Goal: Information Seeking & Learning: Learn about a topic

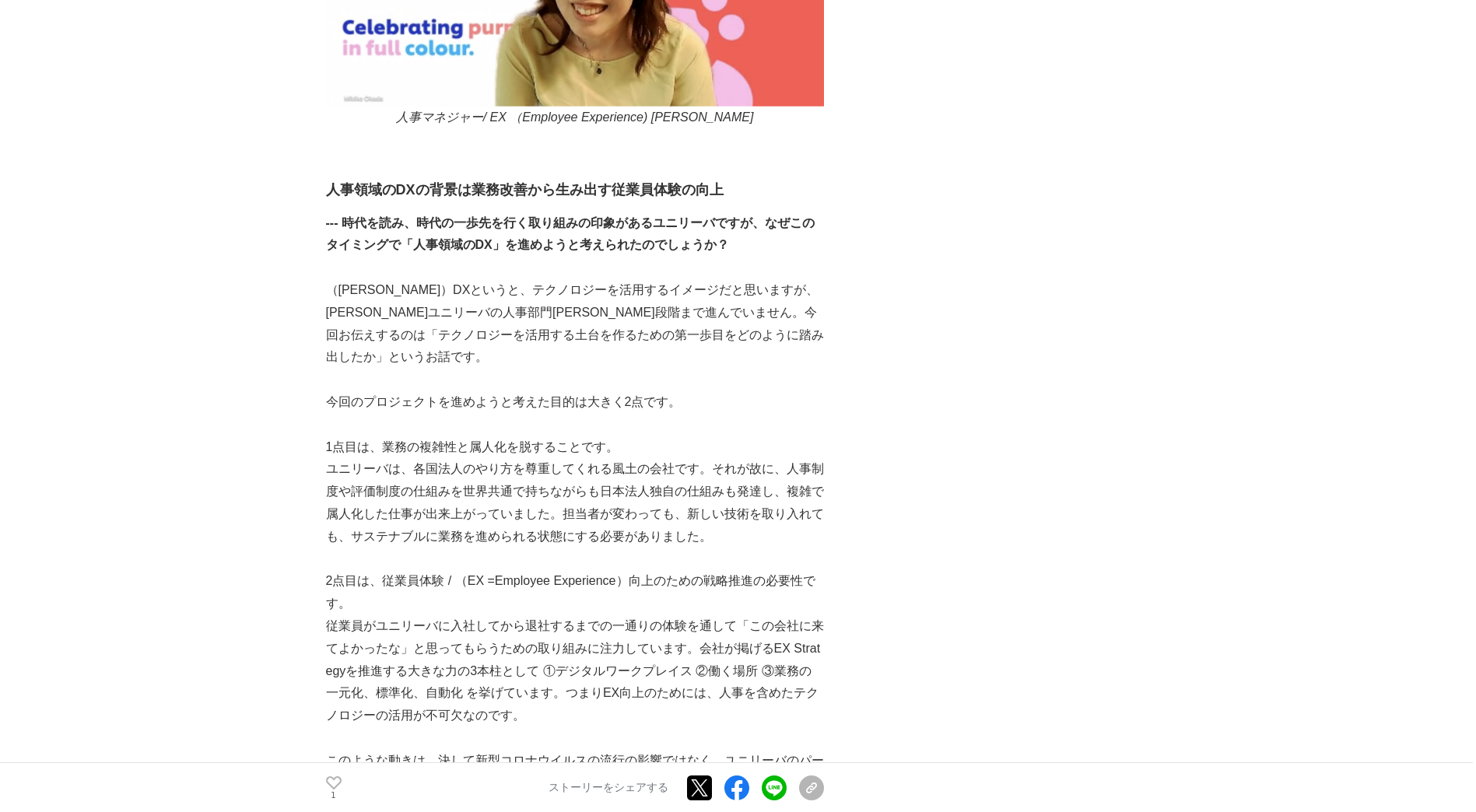
scroll to position [3110, 0]
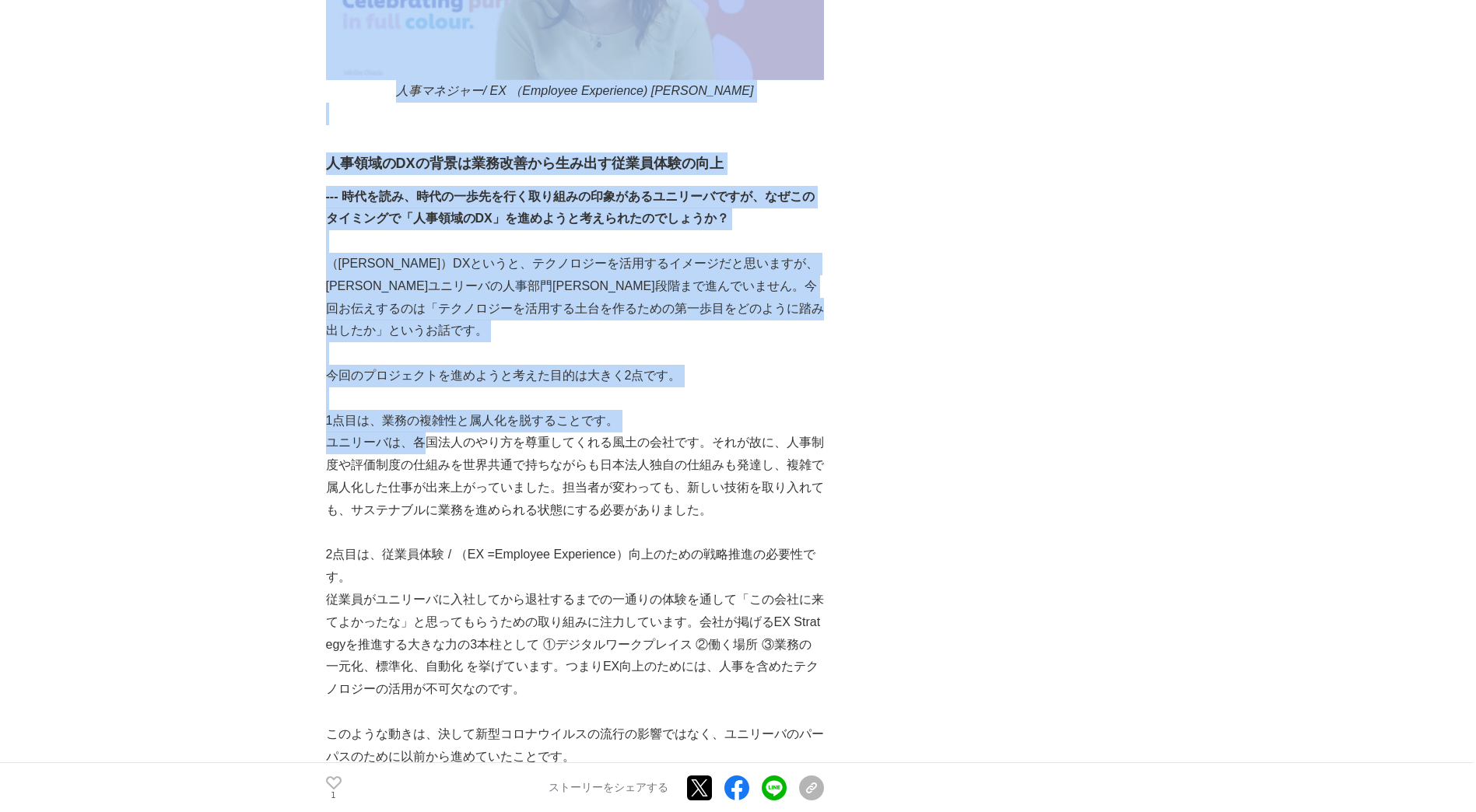
drag, startPoint x: 319, startPoint y: 419, endPoint x: 431, endPoint y: 422, distance: 112.0
drag, startPoint x: 431, startPoint y: 422, endPoint x: 431, endPoint y: 432, distance: 10.0
click at [431, 432] on p "ユニリーバは、各国法人のやり方を尊重してくれる風土の会社です。それが故に、人事制度や評価制度の仕組みを世界共通で持ちながらも日本法人独自の仕組みも発達し、複雑…" at bounding box center [575, 476] width 498 height 90
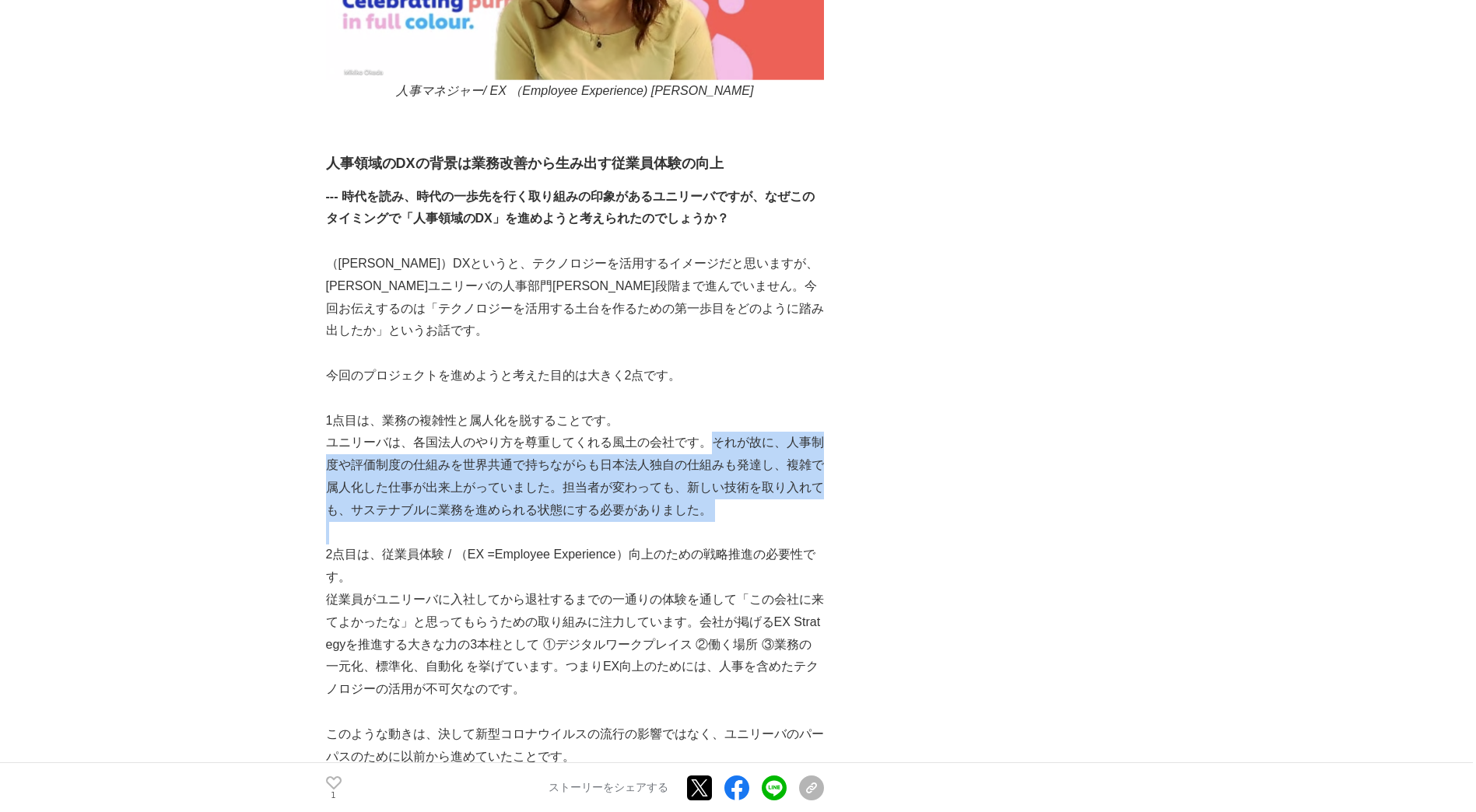
drag, startPoint x: 704, startPoint y: 421, endPoint x: 770, endPoint y: 507, distance: 108.4
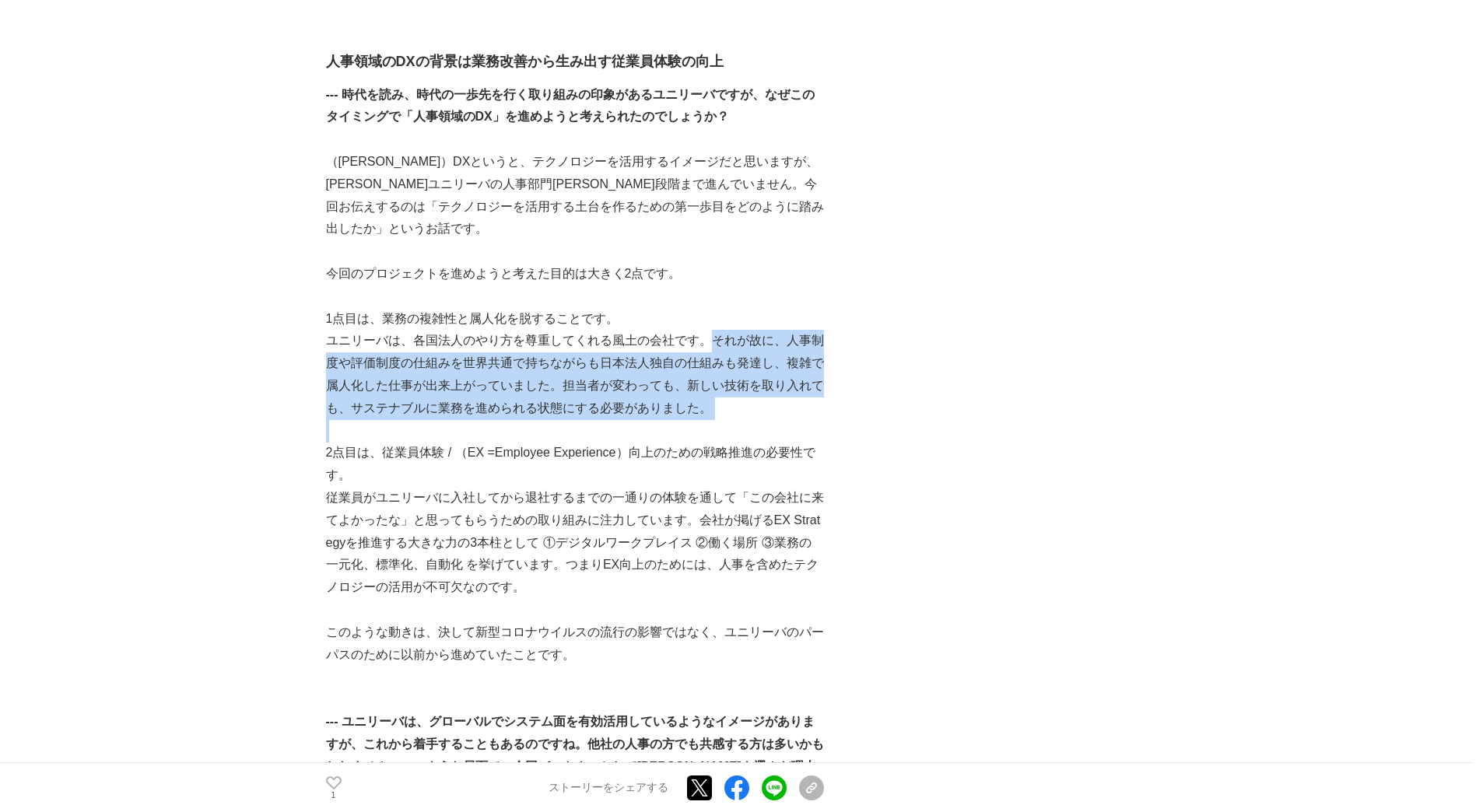
scroll to position [3344, 0]
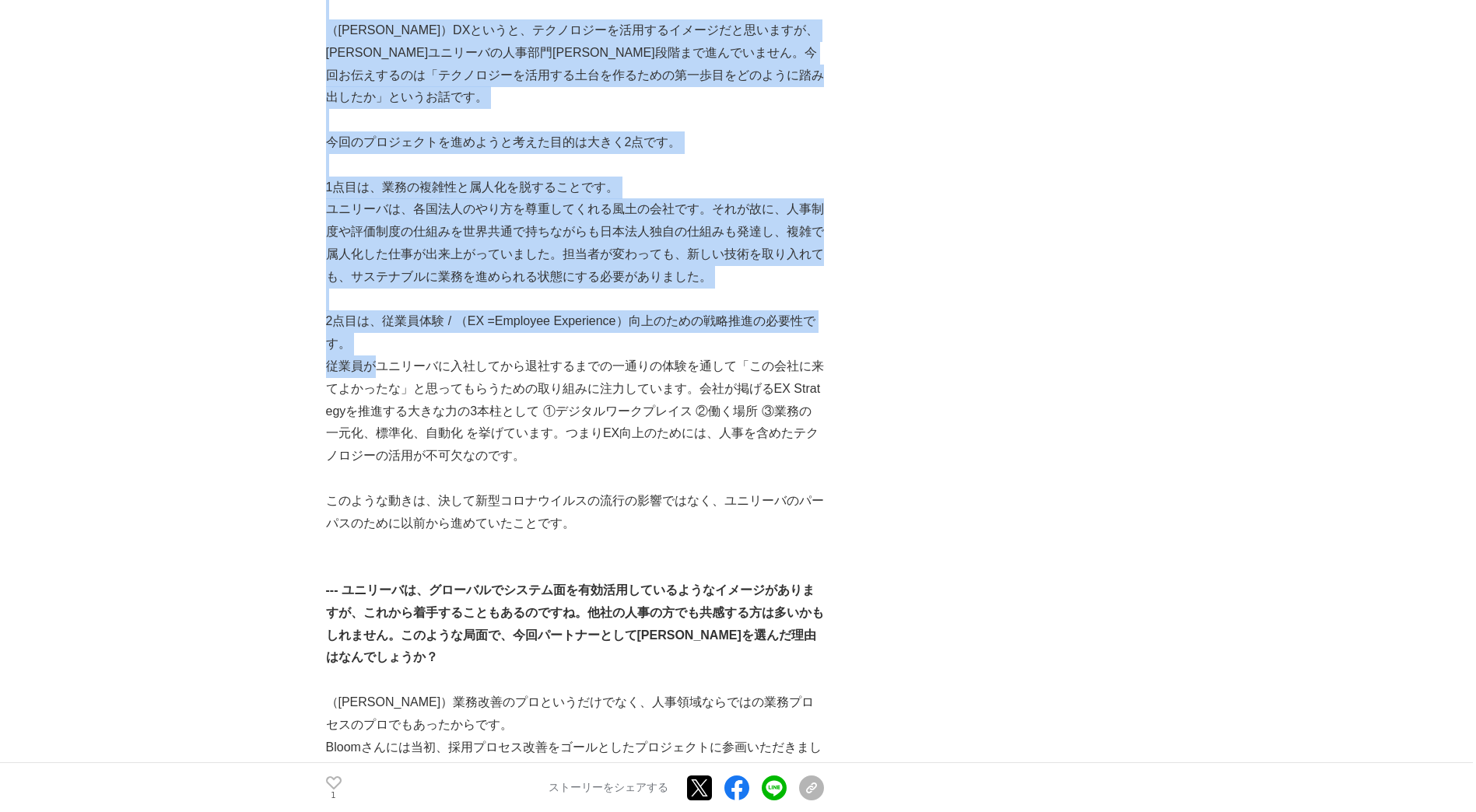
drag, startPoint x: 312, startPoint y: 349, endPoint x: 372, endPoint y: 353, distance: 60.1
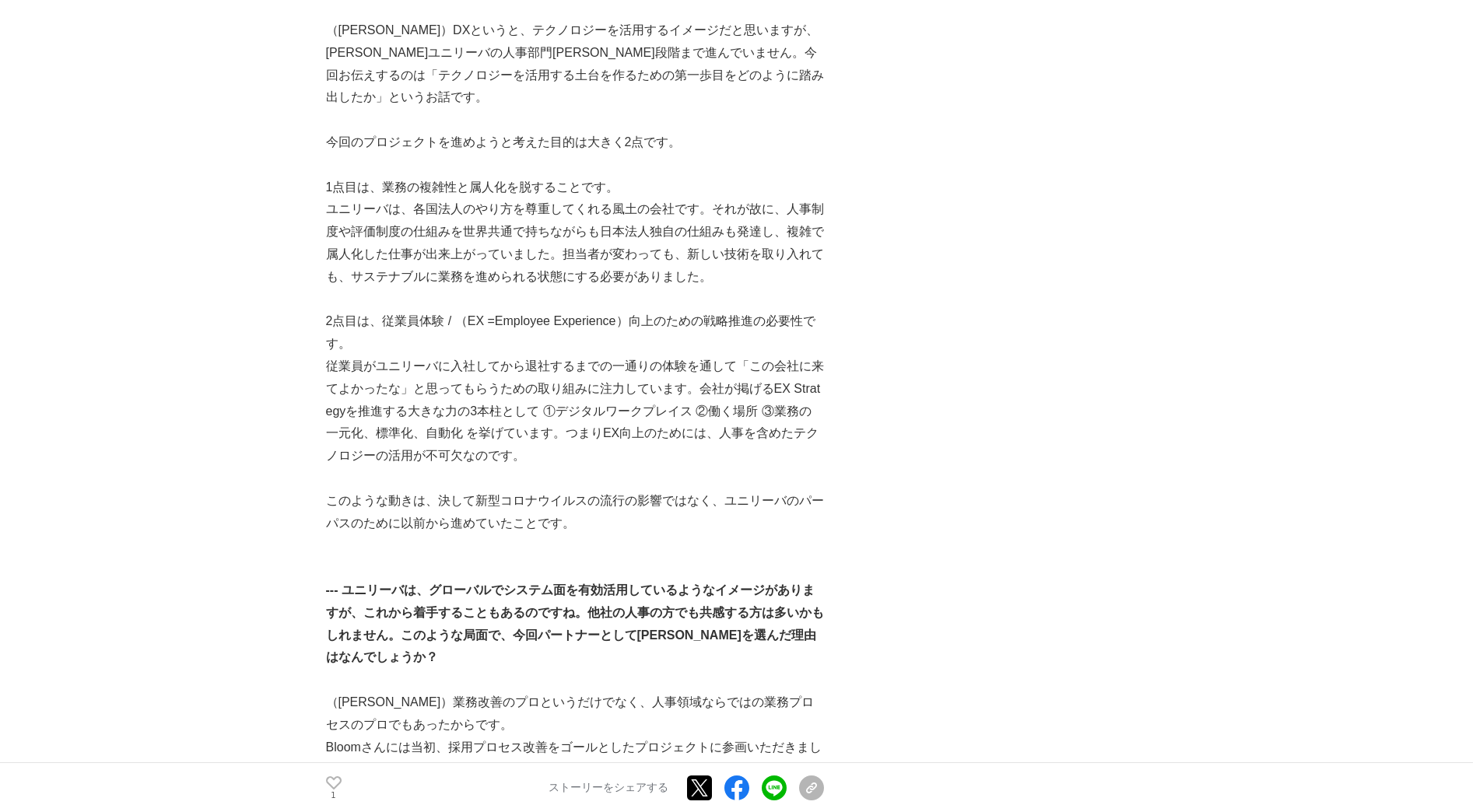
drag, startPoint x: 372, startPoint y: 353, endPoint x: 372, endPoint y: 375, distance: 22.0
click at [372, 375] on p "従業員がユニリーバに入社してから退社するまでの一通りの体験を通して「この会社に来てよかったな」と思ってもらうための取り組みに注力しています。会社が掲げるEX …" at bounding box center [575, 411] width 498 height 112
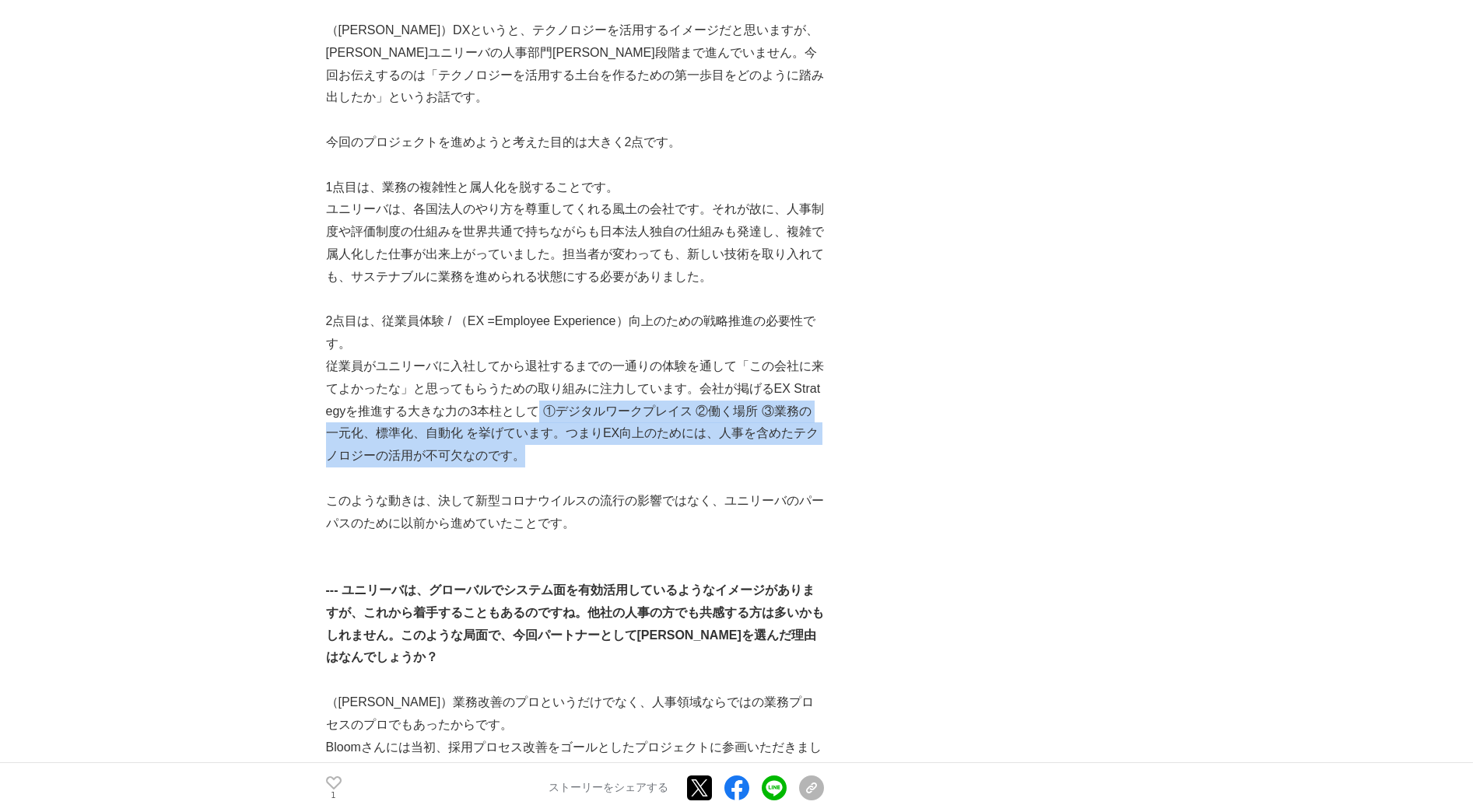
drag, startPoint x: 540, startPoint y: 387, endPoint x: 557, endPoint y: 427, distance: 43.5
click at [557, 427] on p "従業員がユニリーバに入社してから退社するまでの一通りの体験を通して「この会社に来てよかったな」と思ってもらうための取り組みに注力しています。会社が掲げるEX …" at bounding box center [575, 411] width 498 height 112
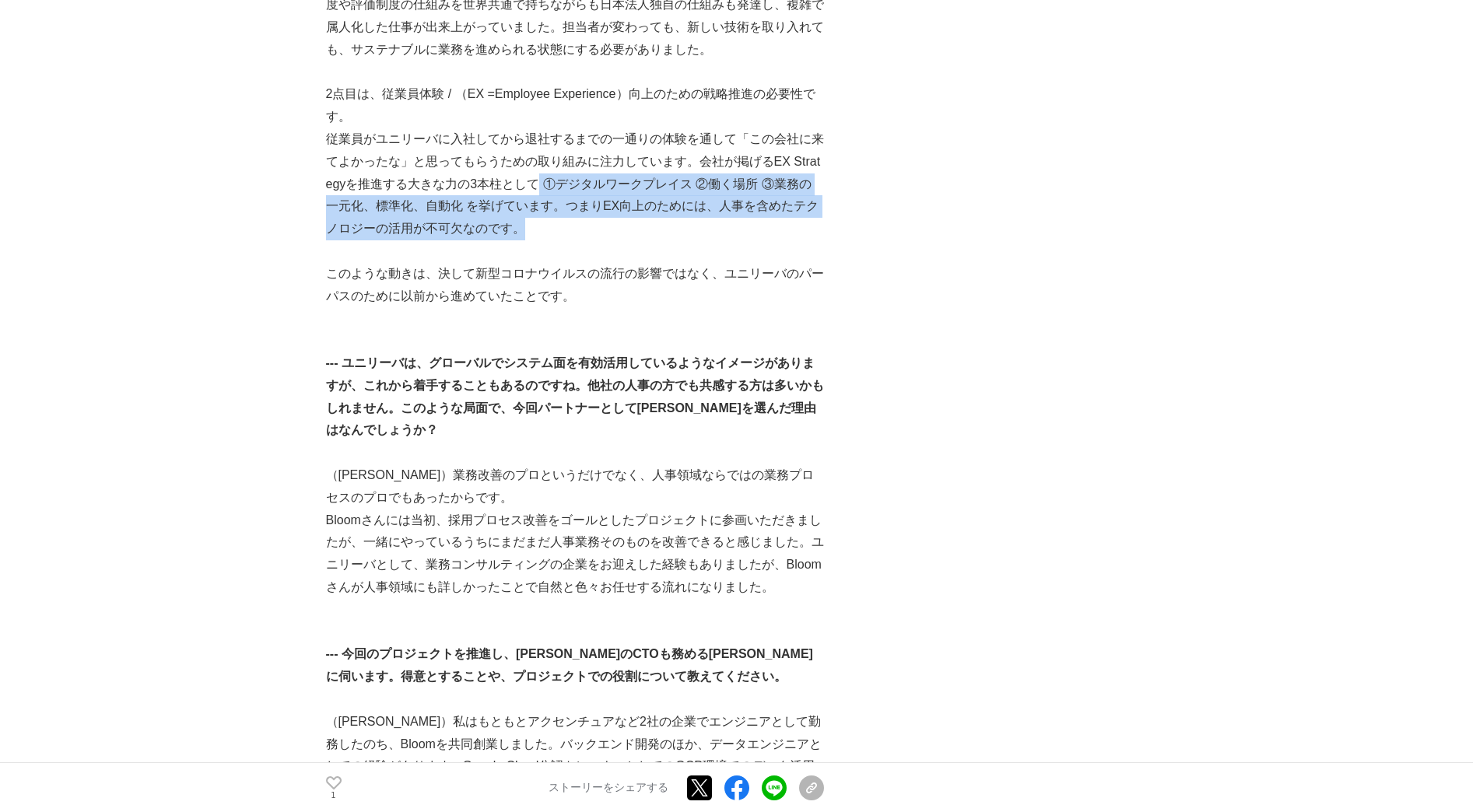
scroll to position [3577, 0]
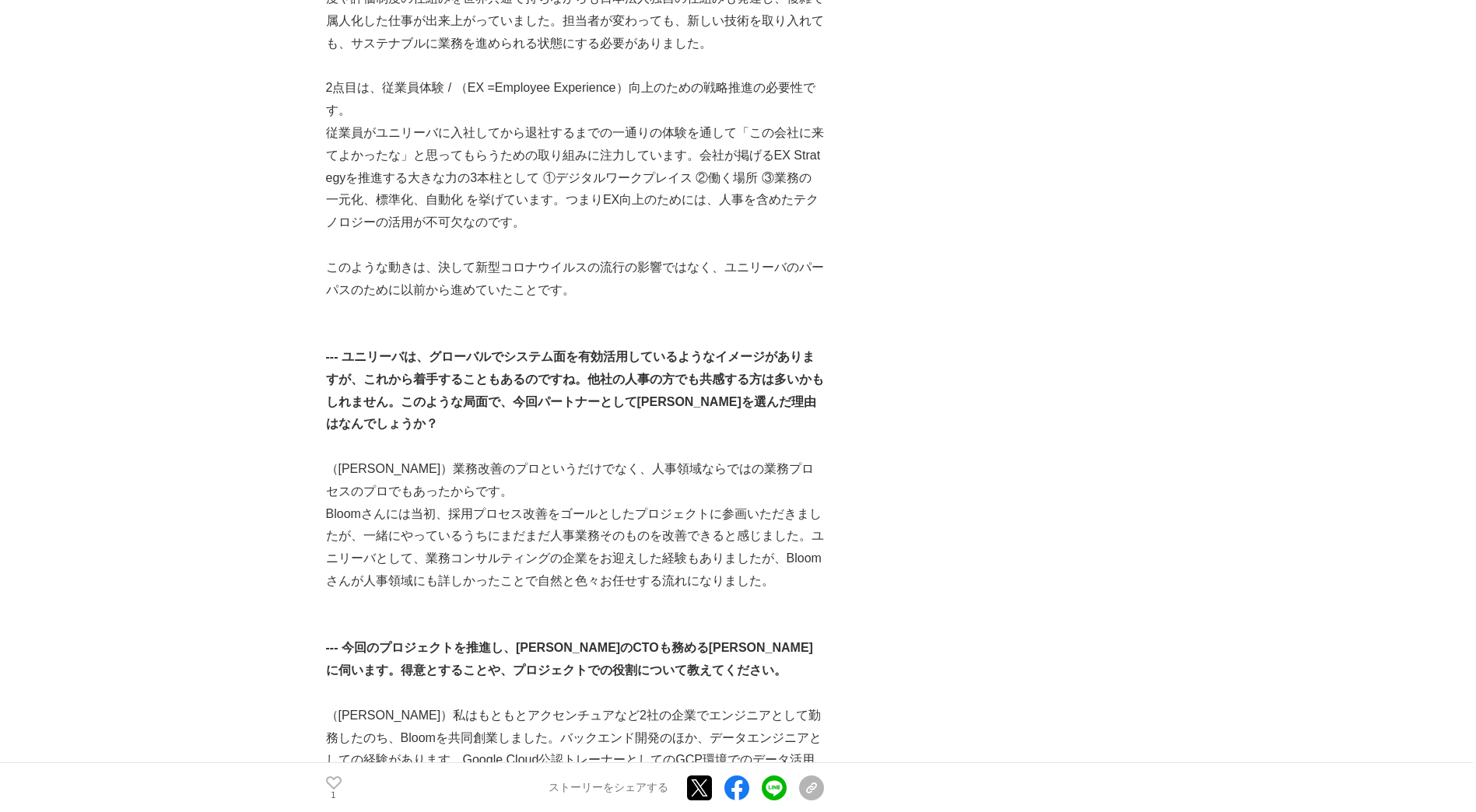
click at [433, 257] on p "このような動きは、決して新型コロナウイルスの流行の影響ではなく、ユニリーバのパーパスのために以前から進めていたことです。" at bounding box center [575, 279] width 498 height 45
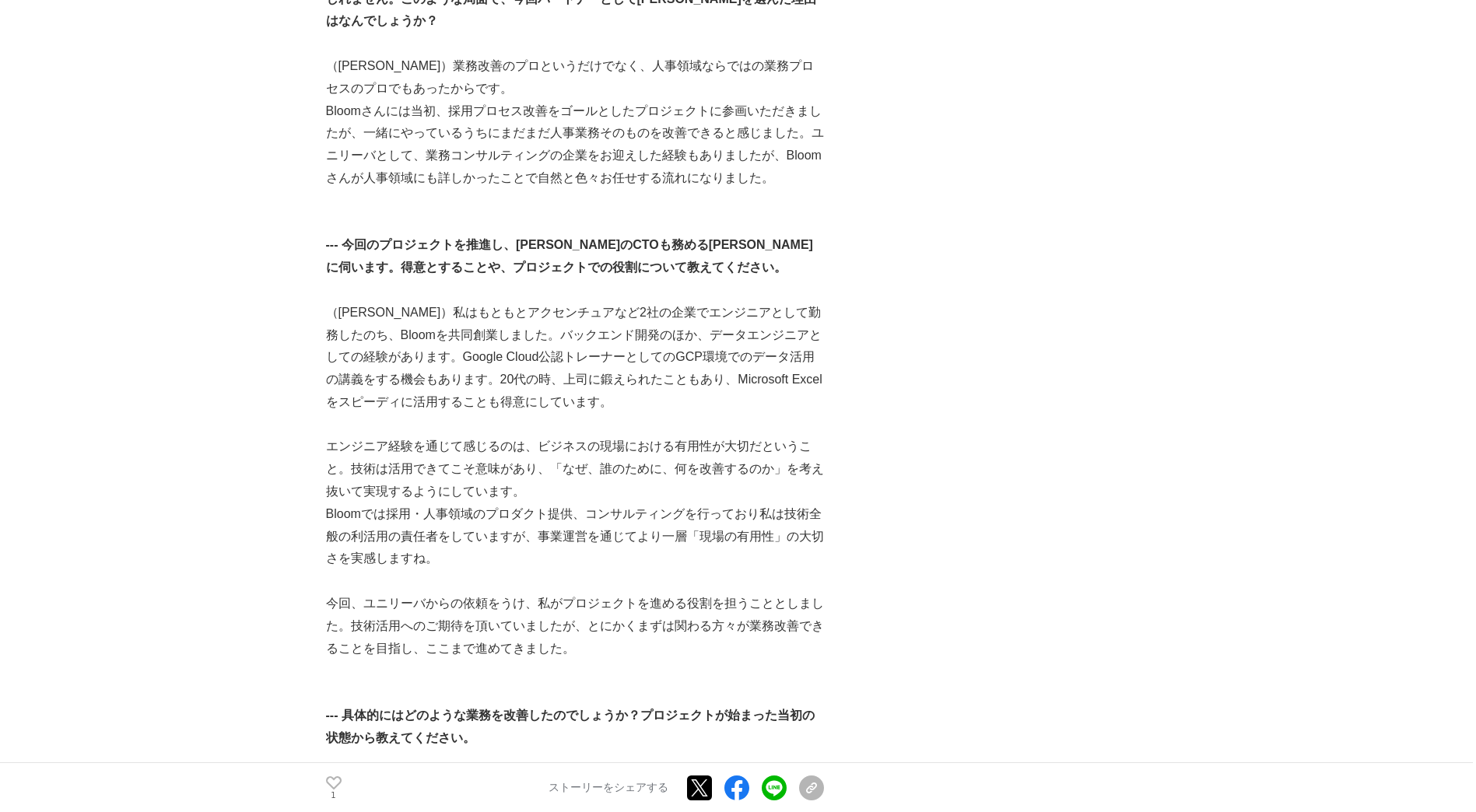
scroll to position [4121, 0]
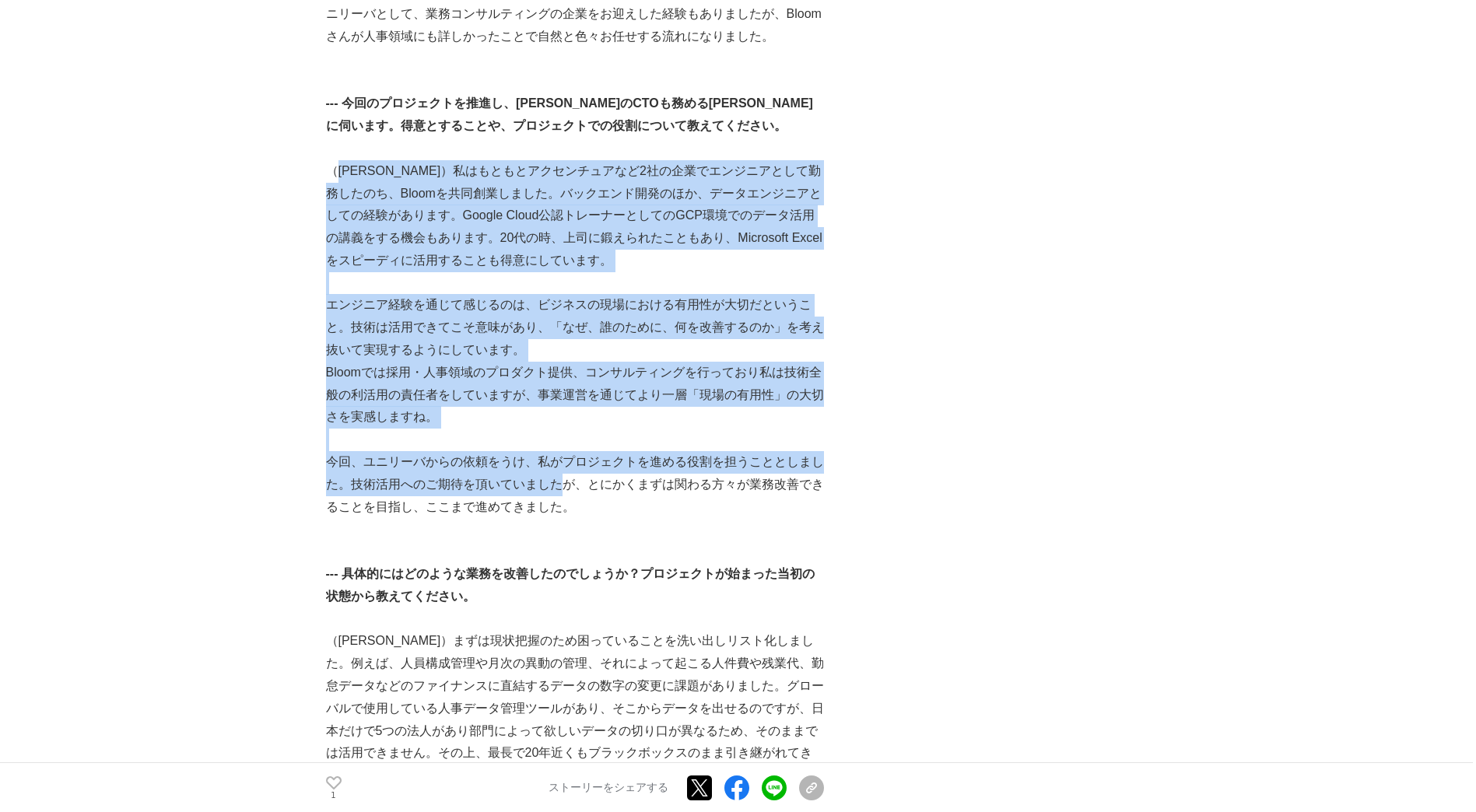
drag, startPoint x: 340, startPoint y: 146, endPoint x: 568, endPoint y: 462, distance: 389.7
click at [568, 462] on div "「世界を変える企業とともに、採用・人事・雇用を変える」をミッションに掲げ、日本・世界を代表する企業への支援事例が豊富な株式会社Bloom。人事領域や技術活用の…" at bounding box center [575, 279] width 498 height 8299
click at [570, 462] on p "今回、ユニリーバからの依頼をうけ、私がプロジェクトを進める役割を担うこととしました。技術活用へのご期待を頂いていましたが、とにかくまずは関わる方々が業務改善で…" at bounding box center [575, 484] width 498 height 67
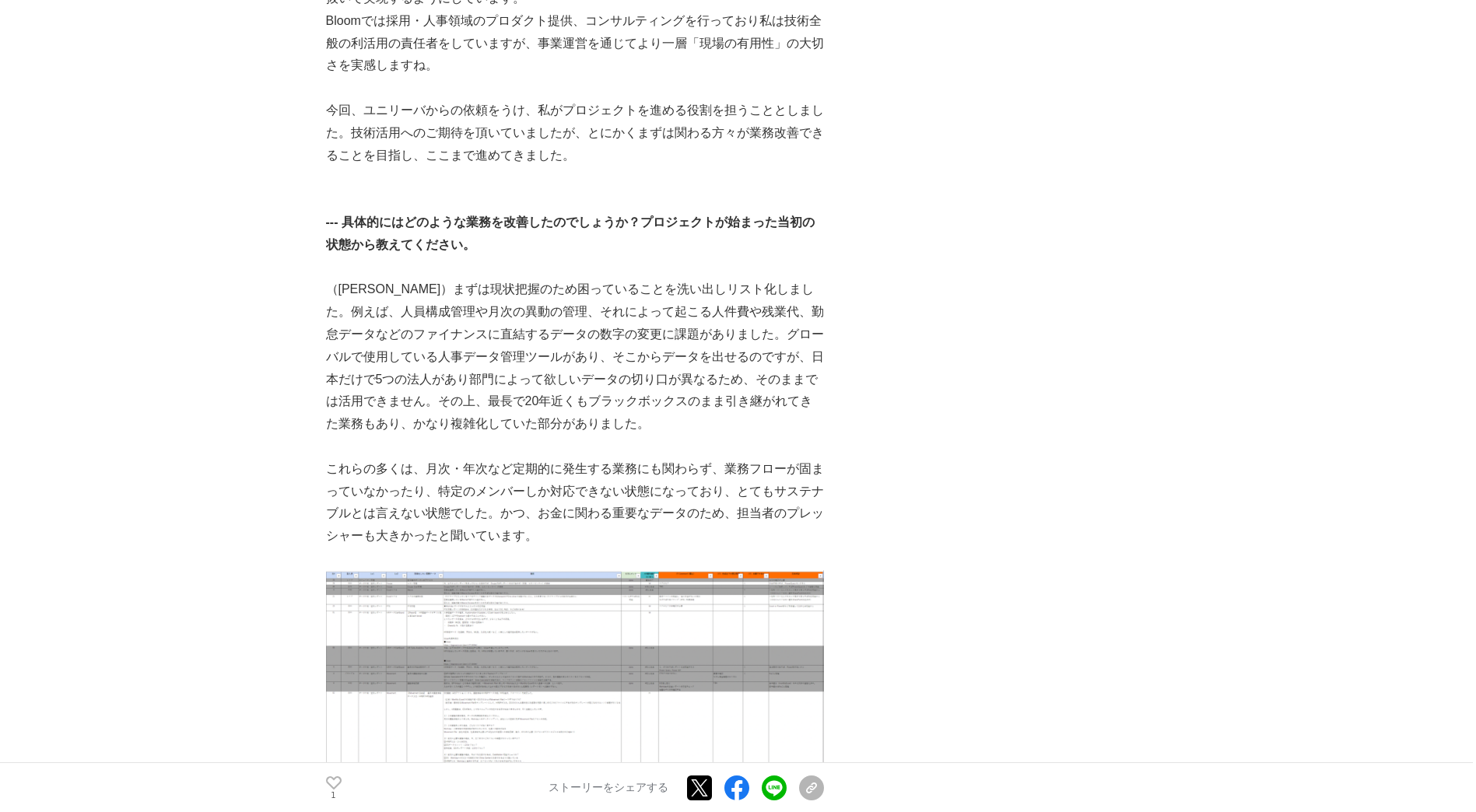
scroll to position [4510, 0]
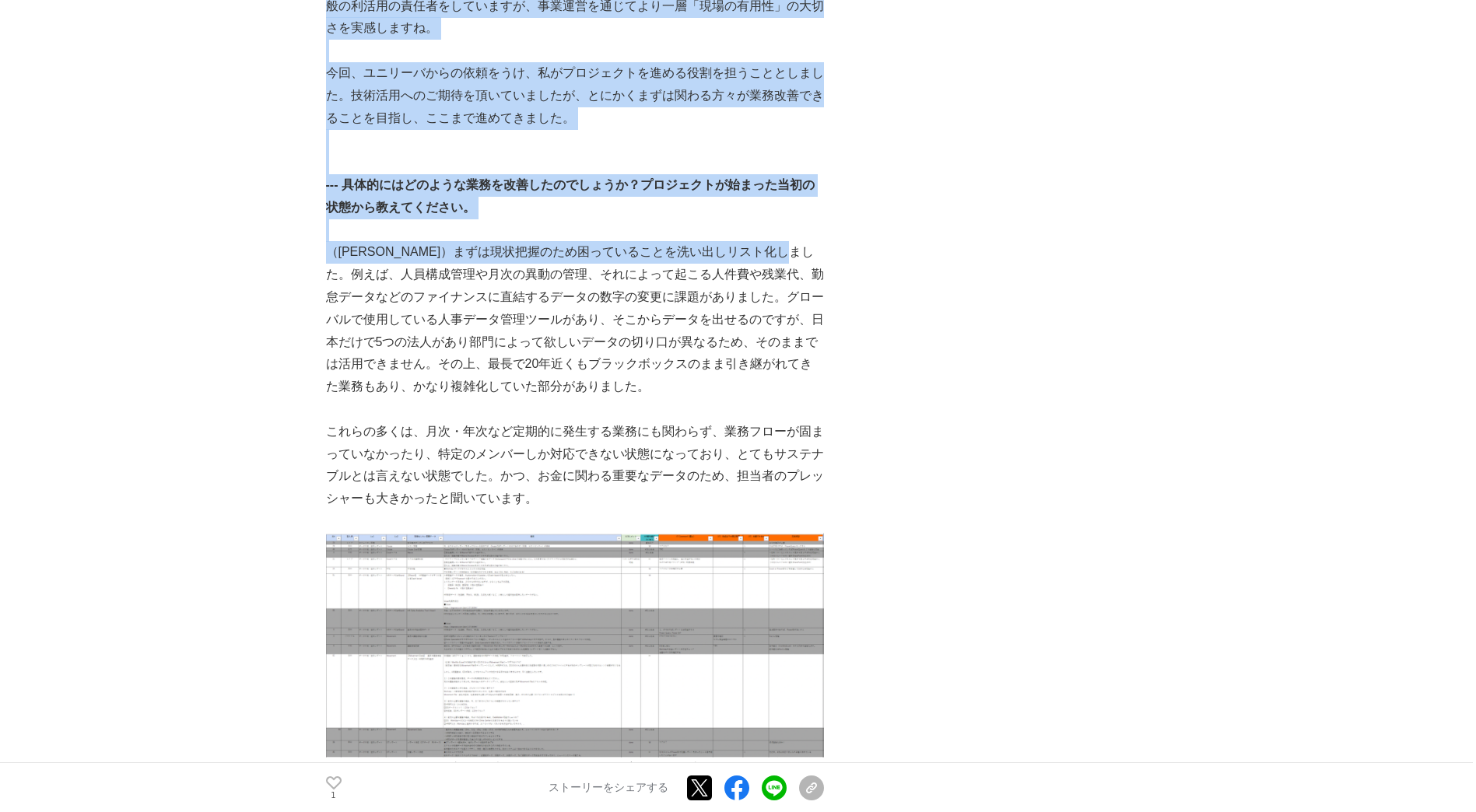
drag, startPoint x: 324, startPoint y: 230, endPoint x: 346, endPoint y: 250, distance: 29.7
click at [346, 250] on main "従業員体験向上のためにまずは人事の業務改善！ユニリーバと[PERSON_NAME]の人事DX プロジェクトの裏側 #プロジェクトの裏側 #企業成長の裏側 1" at bounding box center [738, 339] width 1476 height 9509
click at [346, 250] on p "（[PERSON_NAME]）まずは現状把握のため困っていることを洗い出しリスト化しました。例えば、人員構成管理や月次の異動の管理、それによって起こる人件費や…" at bounding box center [575, 319] width 498 height 157
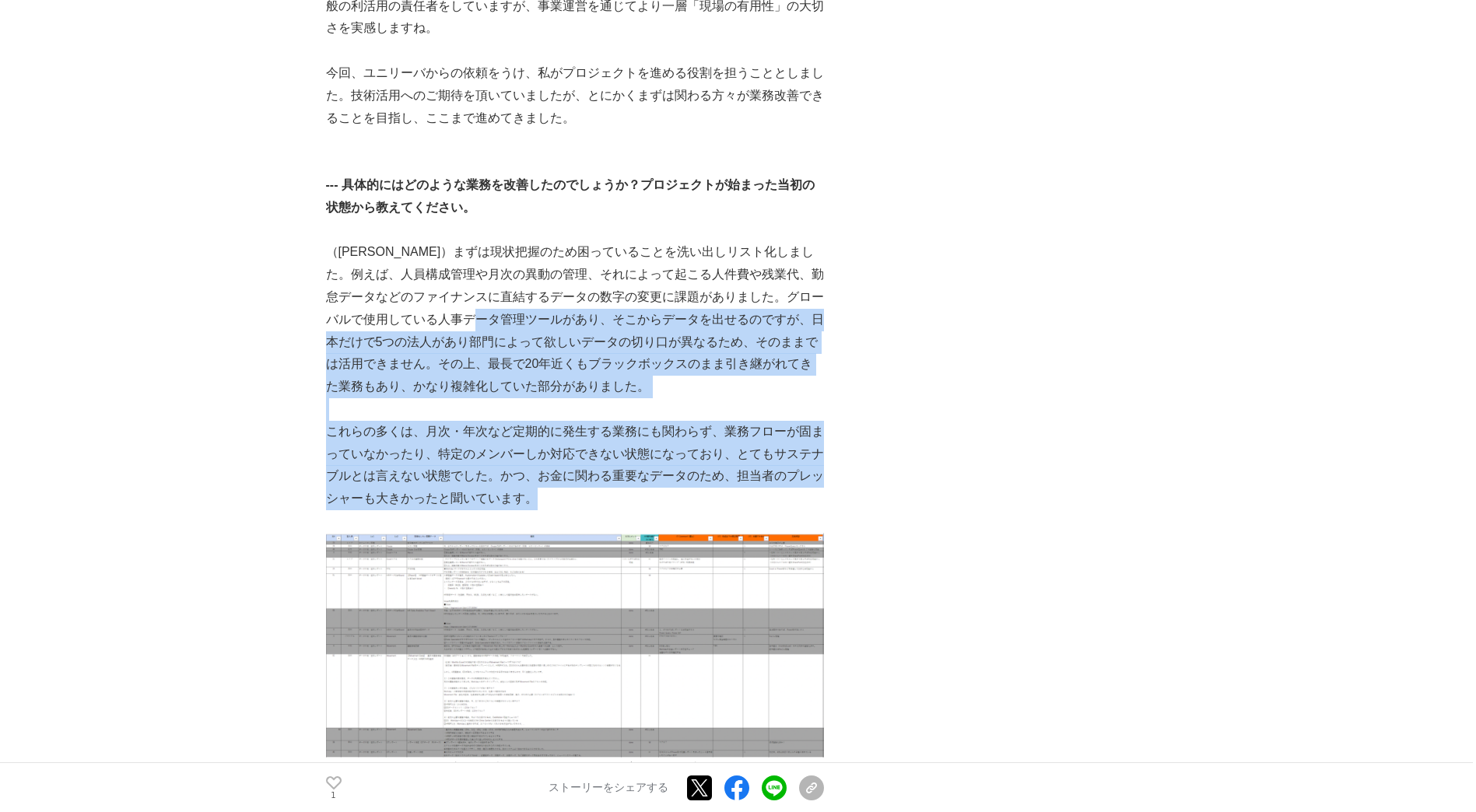
drag, startPoint x: 528, startPoint y: 294, endPoint x: 610, endPoint y: 481, distance: 204.2
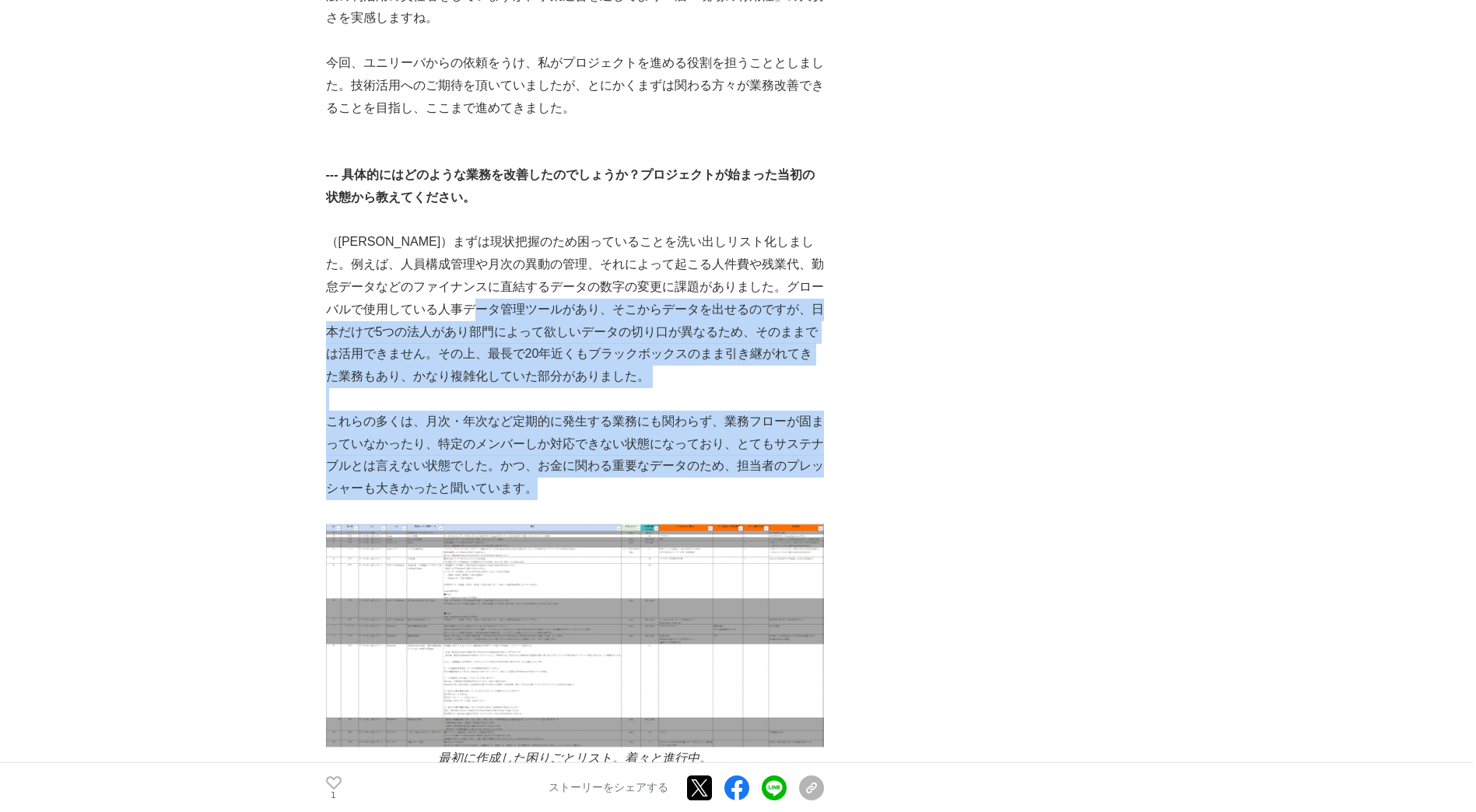
scroll to position [4665, 0]
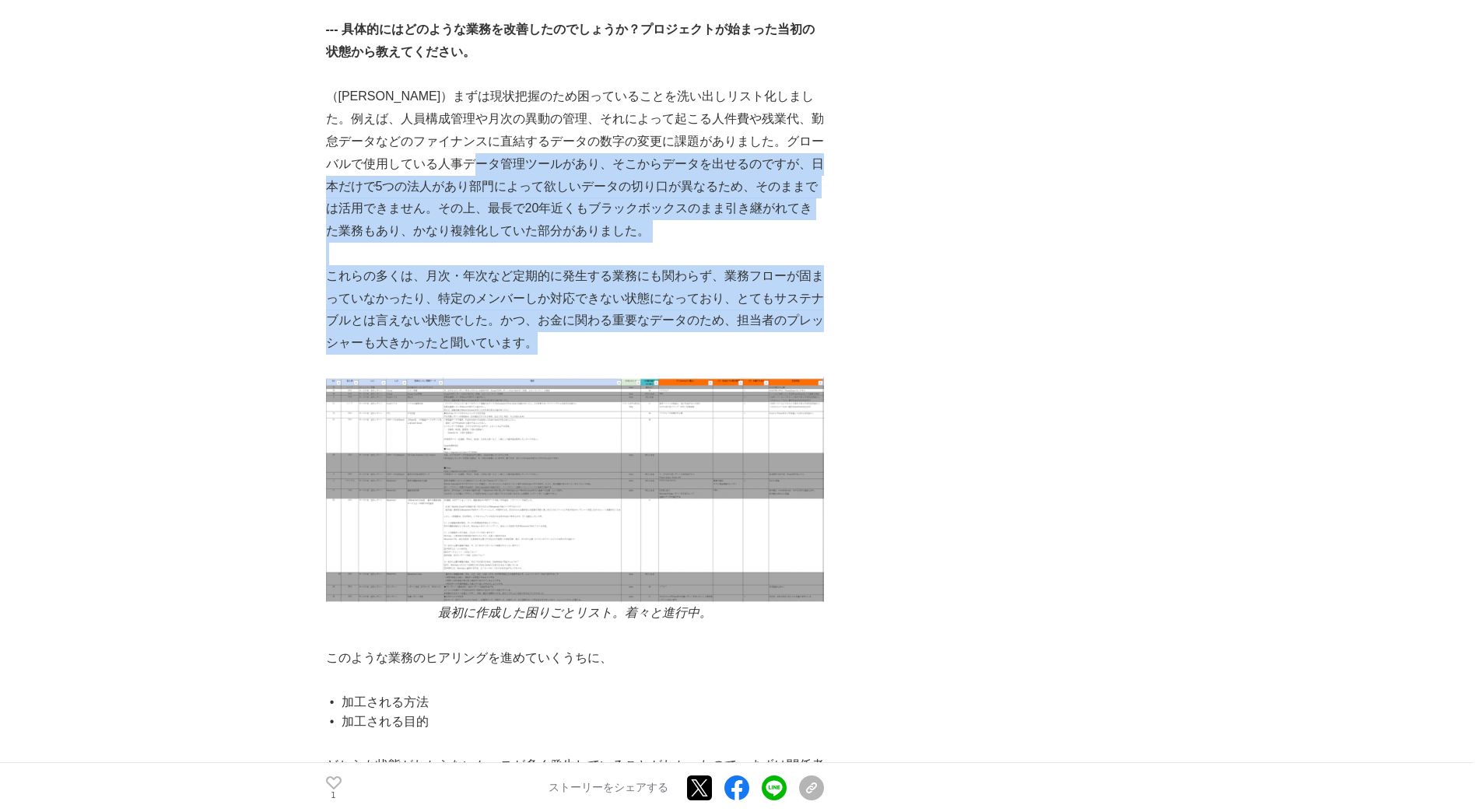
click at [542, 280] on p "これらの多くは、月次・年次など定期的に発生する業務にも関わらず、業務フローが固まっていなかったり、特定のメンバーしか対応できない状態になっており、とてもサステ…" at bounding box center [575, 310] width 498 height 90
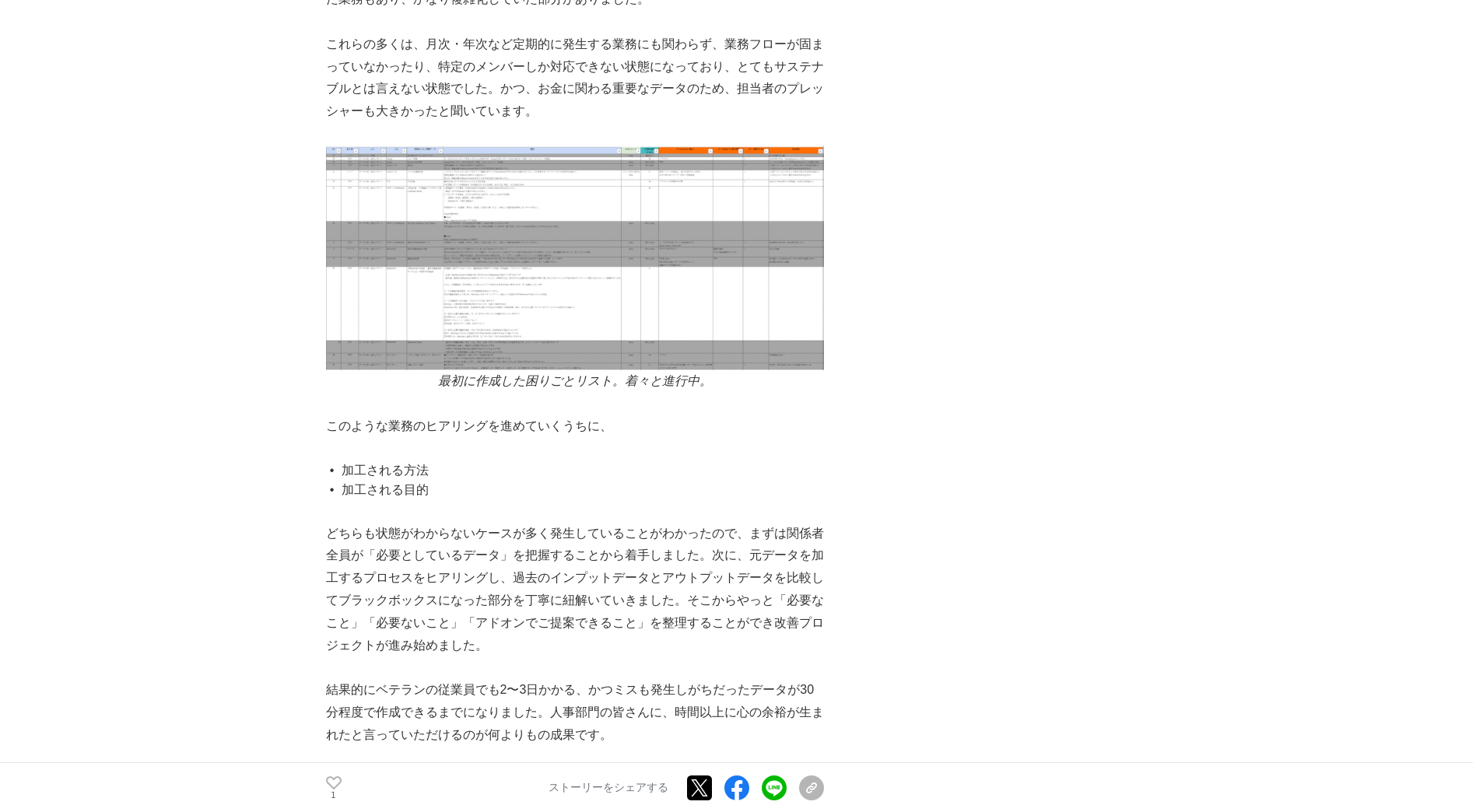
scroll to position [5210, 0]
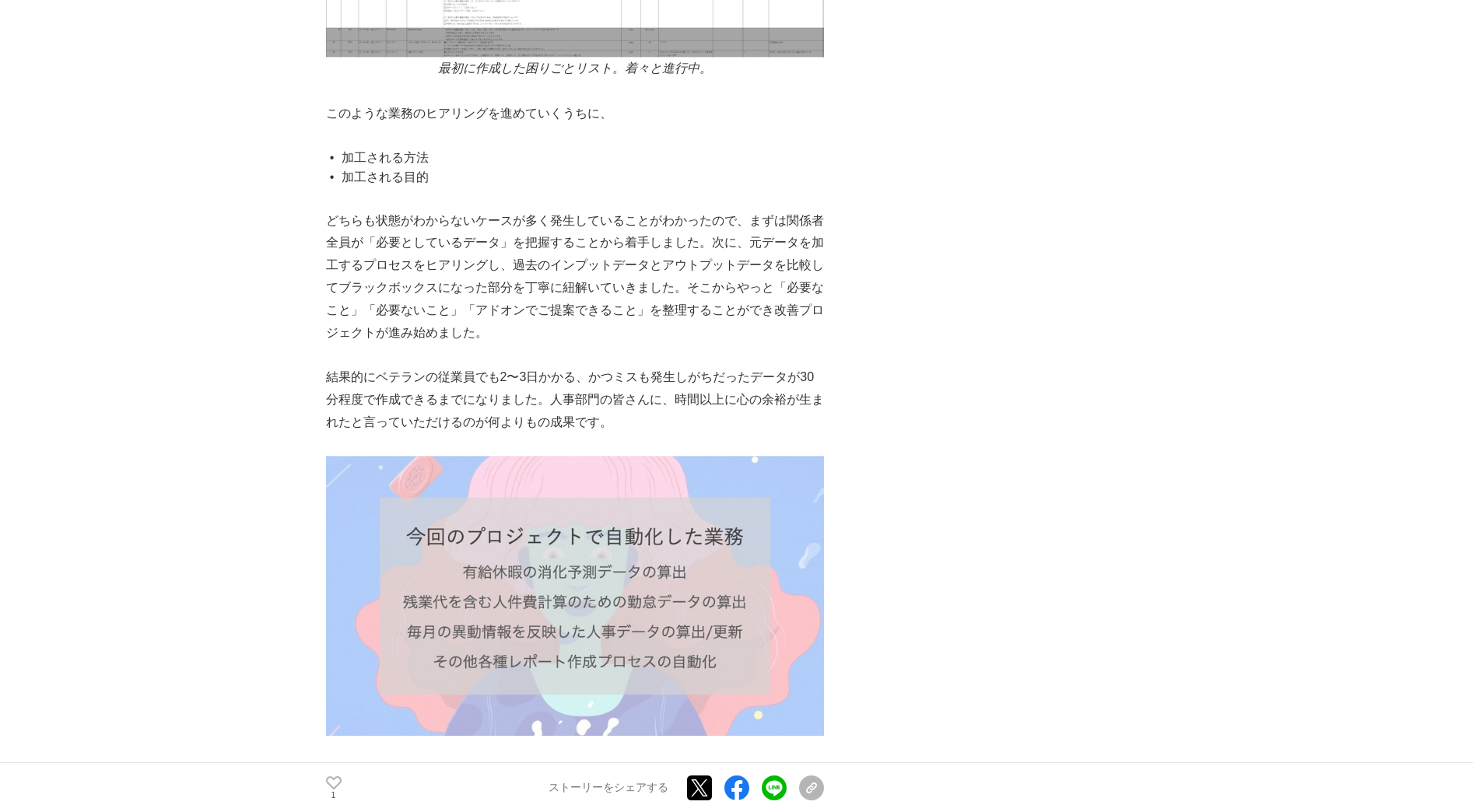
click at [500, 555] on img at bounding box center [575, 596] width 498 height 280
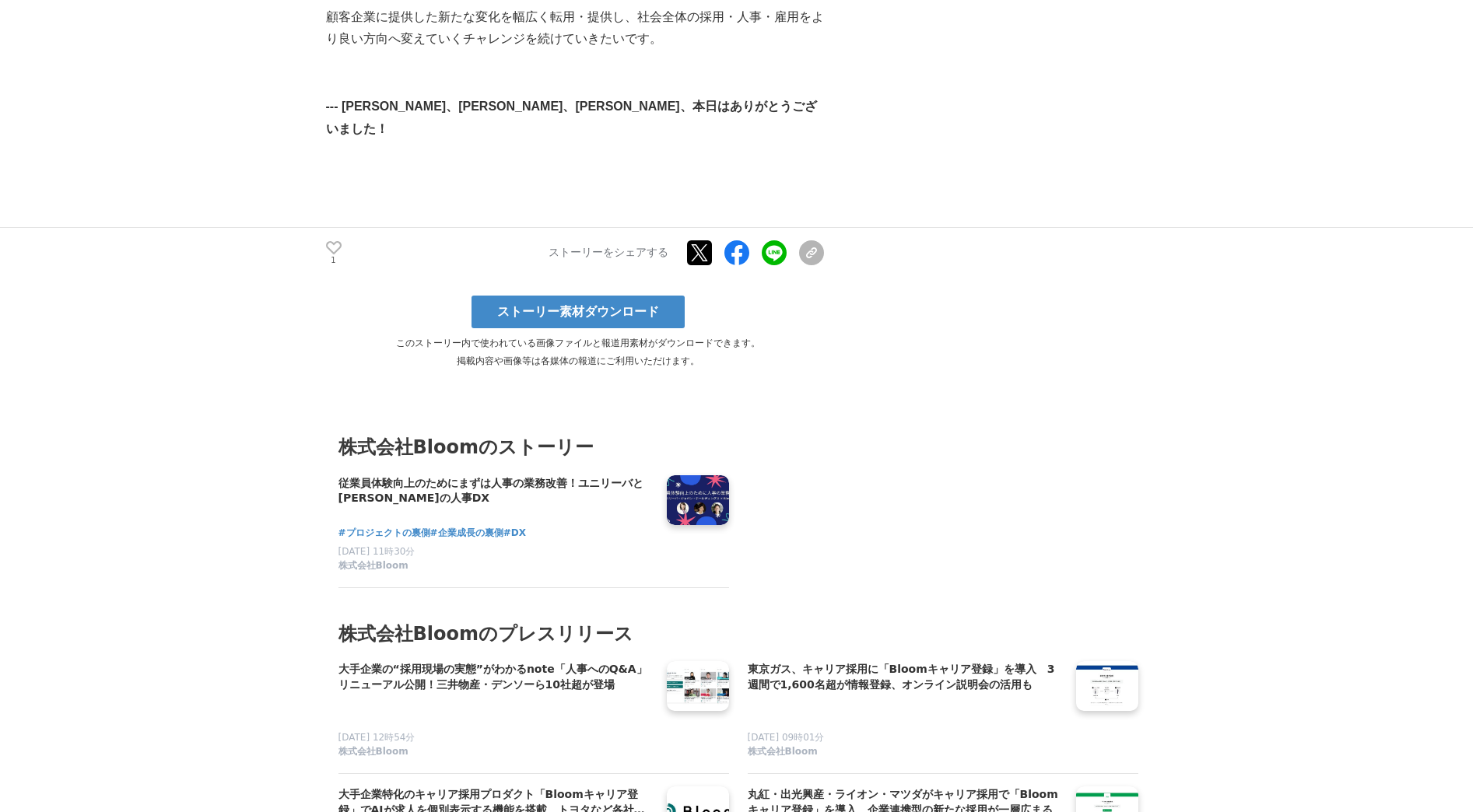
scroll to position [8553, 0]
